Goal: Book appointment/travel/reservation

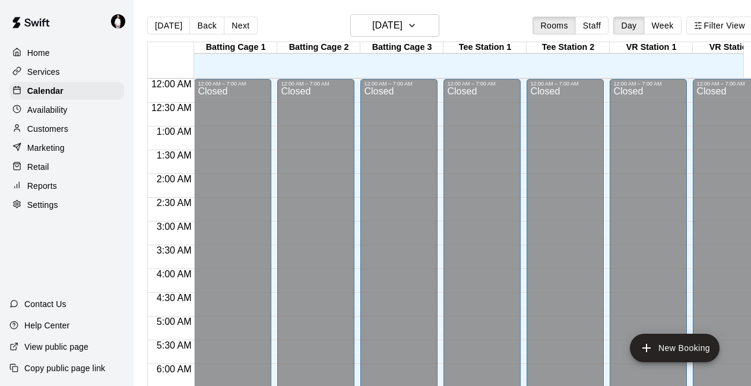
scroll to position [774, 0]
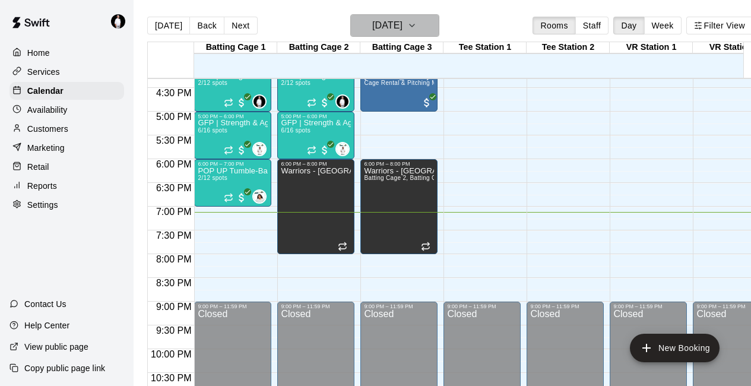
click at [414, 24] on icon "button" at bounding box center [411, 25] width 5 height 2
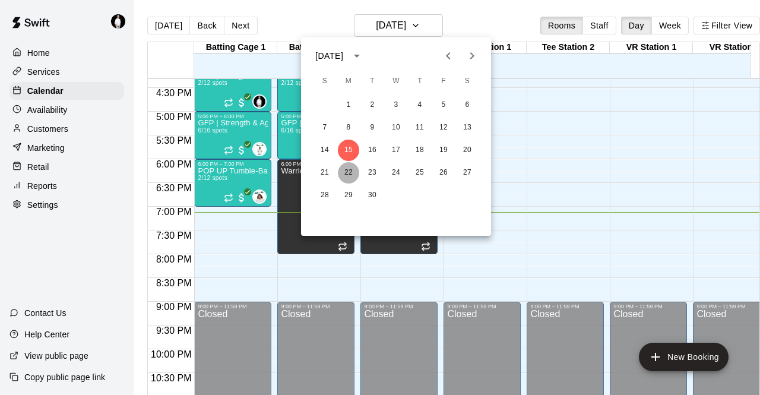
click at [350, 173] on button "22" at bounding box center [348, 172] width 21 height 21
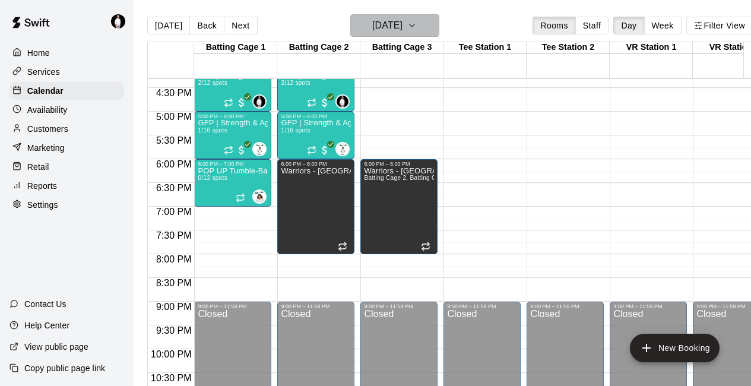
click at [402, 27] on h6 "[DATE]" at bounding box center [387, 25] width 30 height 17
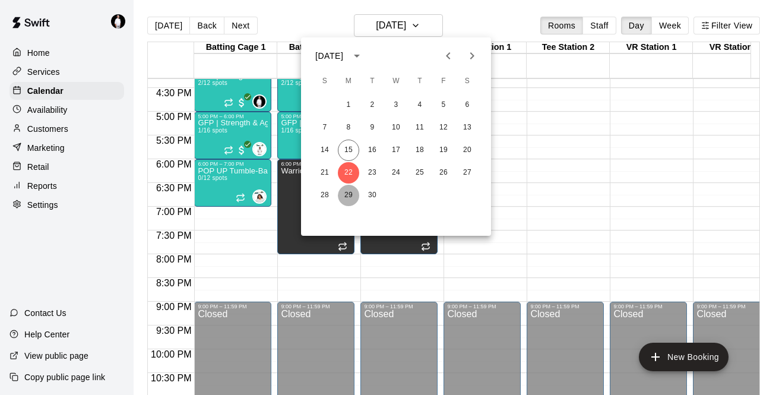
click at [350, 197] on button "29" at bounding box center [348, 195] width 21 height 21
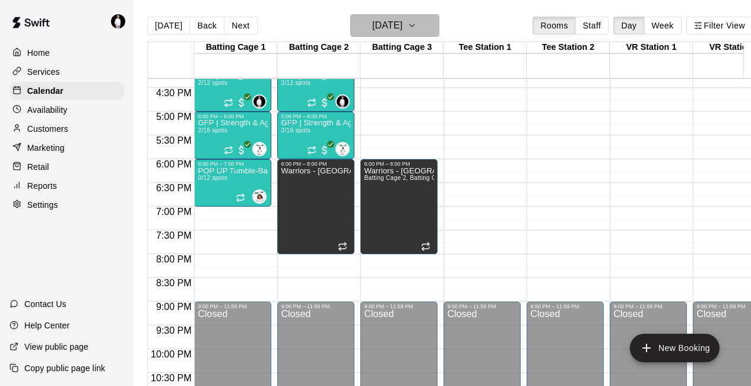
click at [425, 26] on button "[DATE]" at bounding box center [394, 25] width 89 height 23
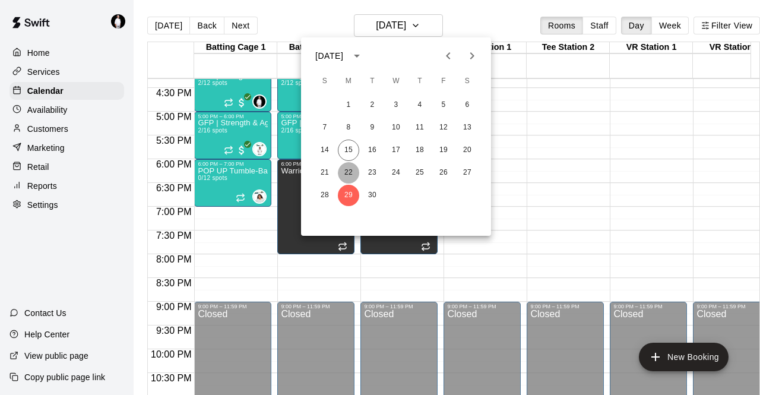
click at [345, 175] on button "22" at bounding box center [348, 172] width 21 height 21
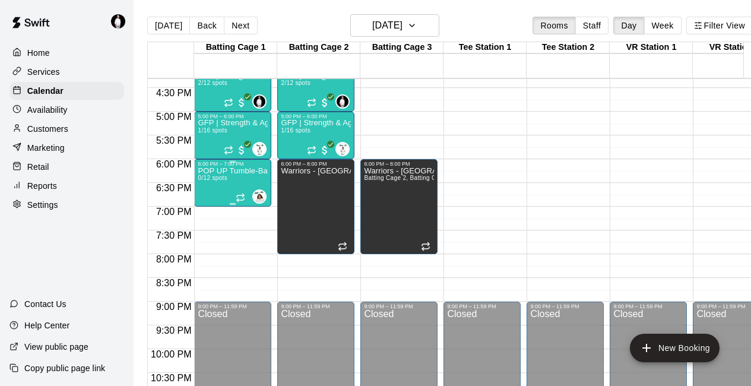
click at [227, 195] on div "POP UP Tumble-Back Walkover/Back Handspring | Coach [PERSON_NAME] | Mondays | 6…" at bounding box center [233, 360] width 70 height 386
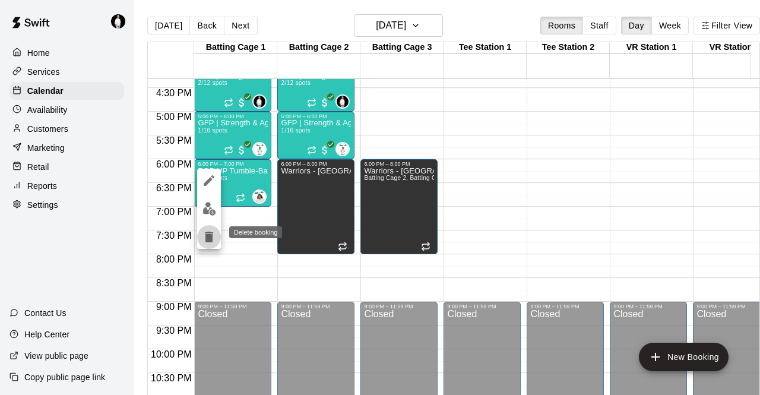
click at [202, 244] on button "delete" at bounding box center [209, 237] width 24 height 24
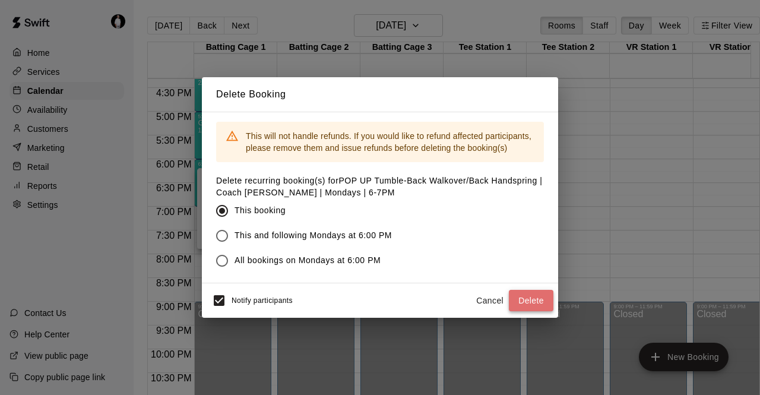
click at [524, 303] on button "Delete" at bounding box center [531, 301] width 45 height 22
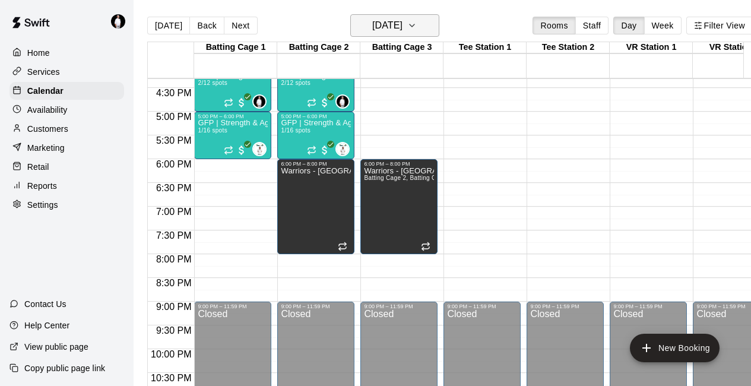
click at [402, 23] on h6 "[DATE]" at bounding box center [387, 25] width 30 height 17
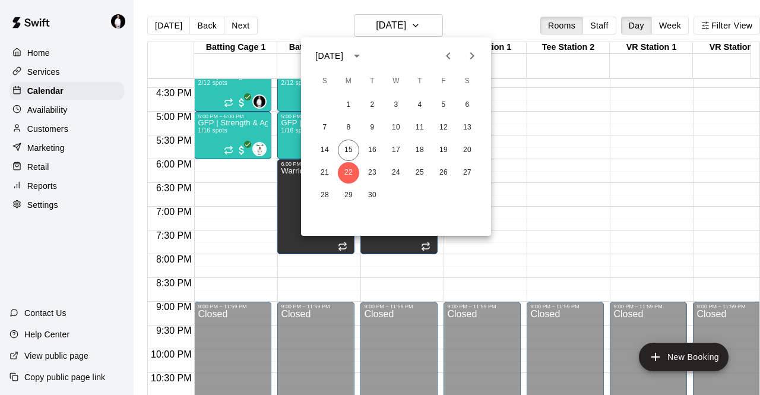
drag, startPoint x: 608, startPoint y: 114, endPoint x: 575, endPoint y: 95, distance: 37.8
click at [575, 95] on div at bounding box center [380, 197] width 760 height 395
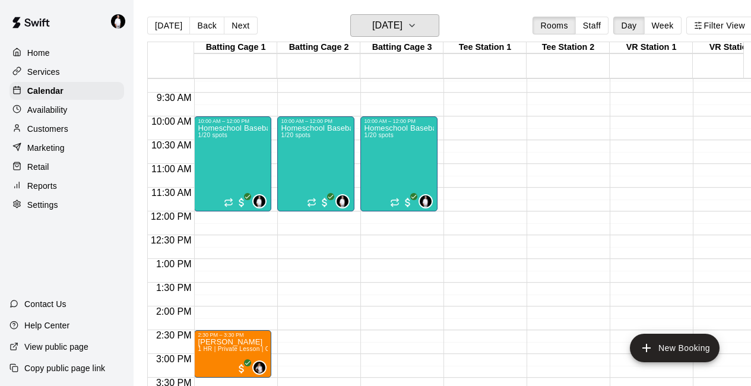
scroll to position [437, 0]
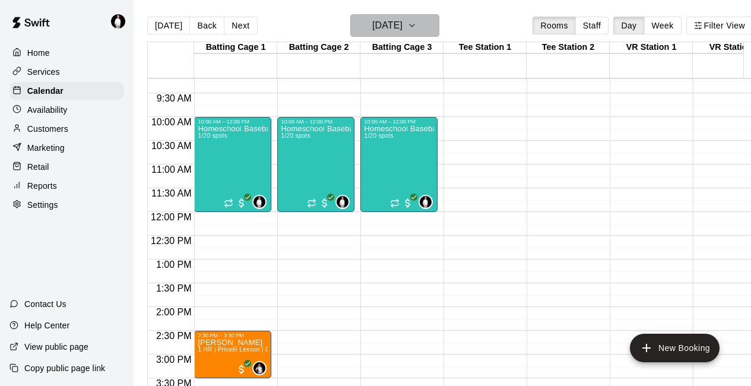
click at [417, 26] on icon "button" at bounding box center [411, 25] width 9 height 14
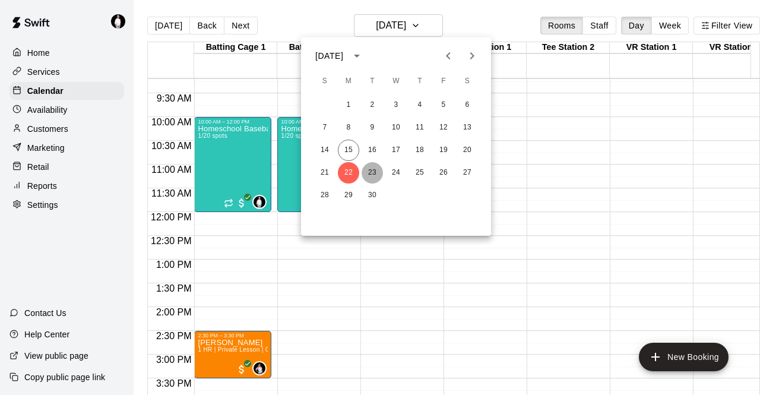
click at [371, 173] on button "23" at bounding box center [371, 172] width 21 height 21
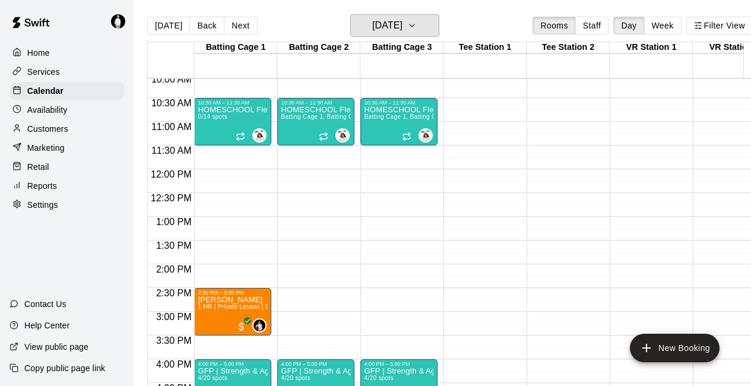
scroll to position [490, 0]
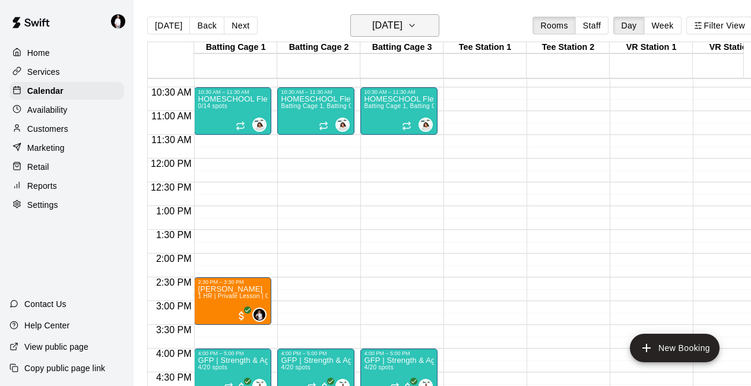
click at [439, 31] on button "[DATE]" at bounding box center [394, 25] width 89 height 23
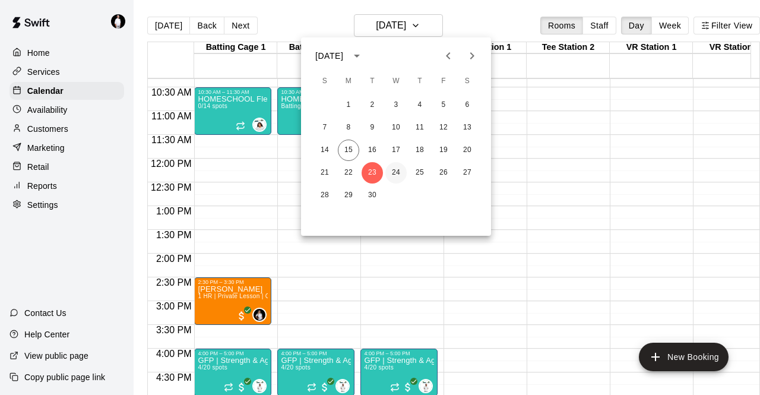
click at [394, 174] on button "24" at bounding box center [395, 172] width 21 height 21
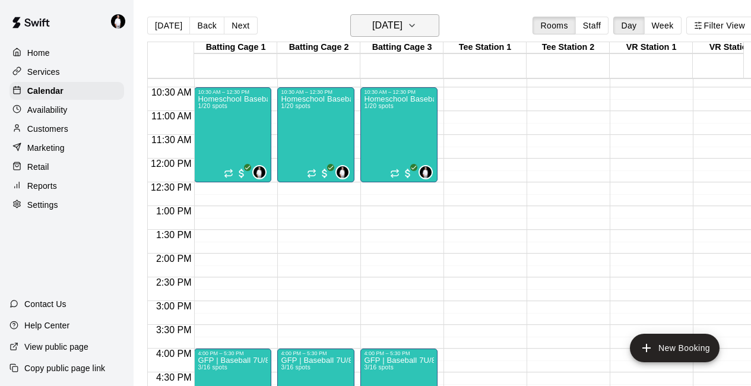
click at [417, 28] on icon "button" at bounding box center [411, 25] width 9 height 14
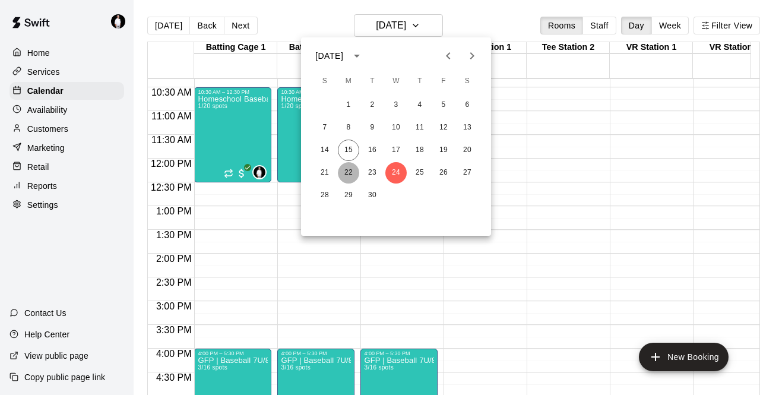
click at [352, 170] on button "22" at bounding box center [348, 172] width 21 height 21
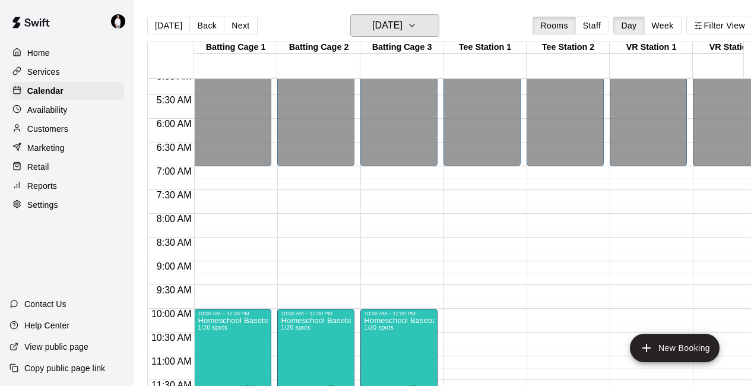
scroll to position [242, 0]
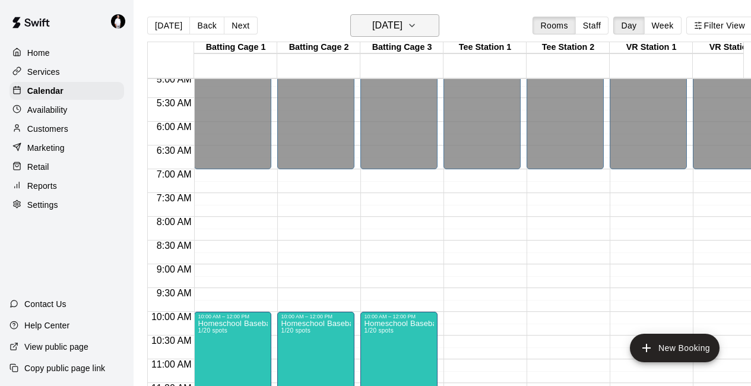
click at [402, 29] on h6 "[DATE]" at bounding box center [387, 25] width 30 height 17
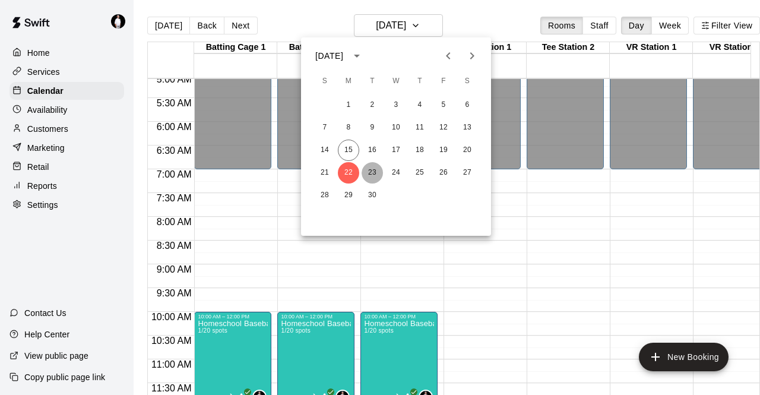
click at [372, 168] on button "23" at bounding box center [371, 172] width 21 height 21
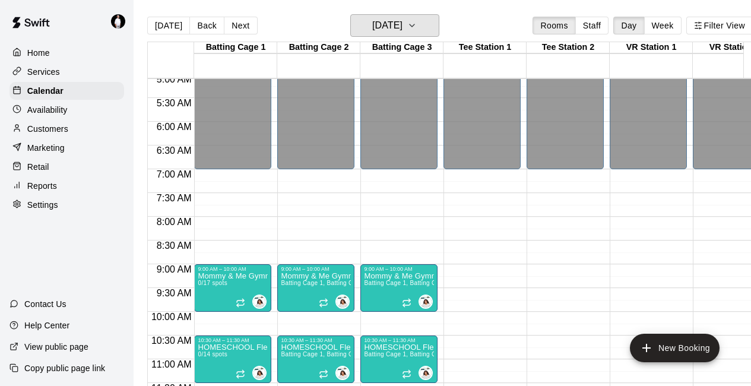
scroll to position [310, 0]
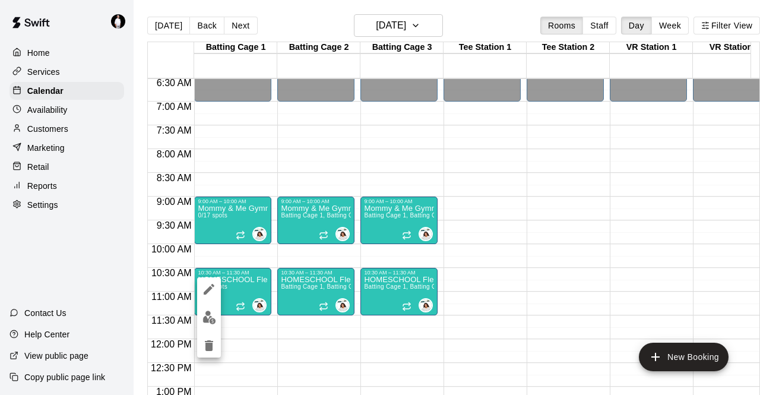
click at [437, 30] on div at bounding box center [380, 197] width 760 height 395
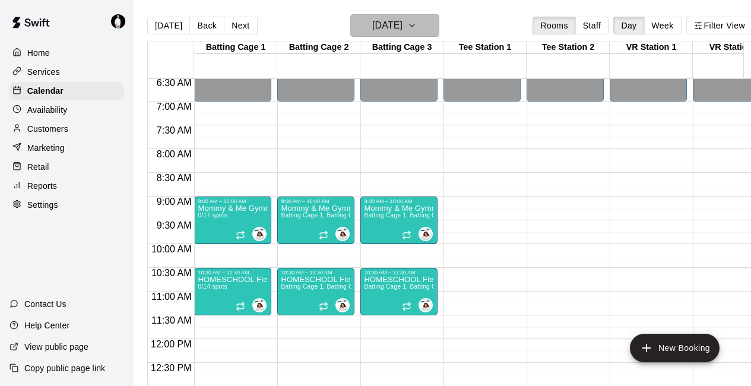
click at [417, 23] on icon "button" at bounding box center [411, 25] width 9 height 14
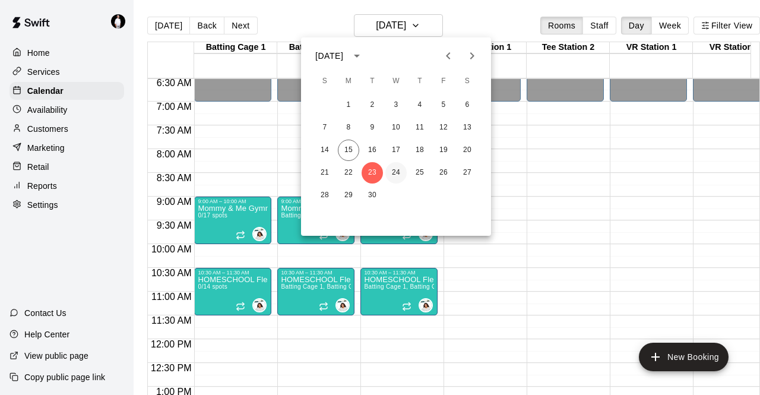
click at [399, 171] on button "24" at bounding box center [395, 172] width 21 height 21
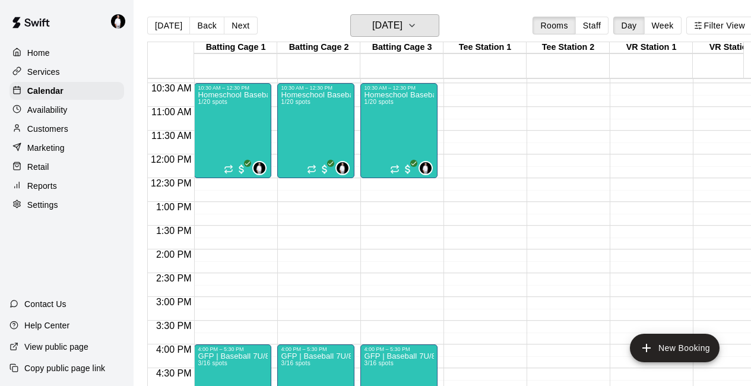
scroll to position [495, 0]
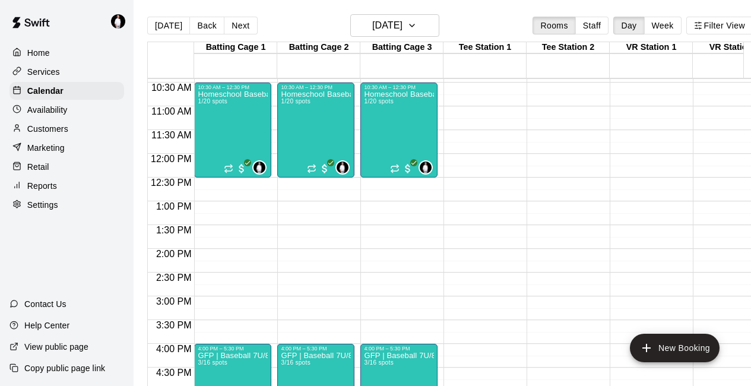
click at [178, 244] on div at bounding box center [171, 245] width 46 height 7
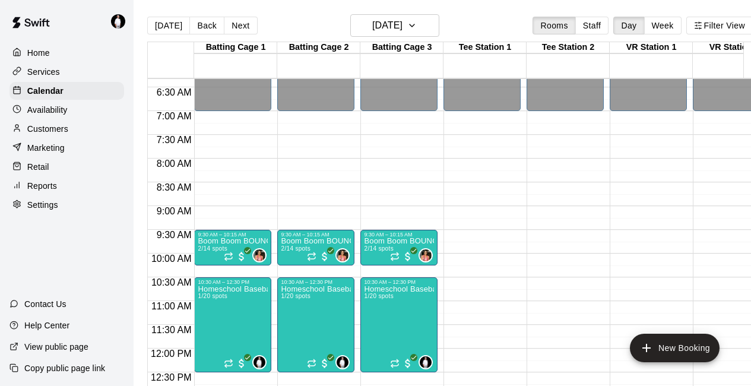
scroll to position [301, 0]
